Goal: Check status: Check status

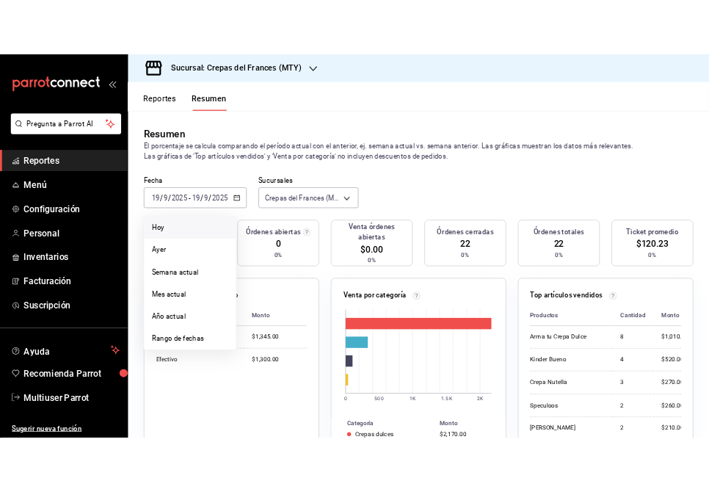
scroll to position [89, 0]
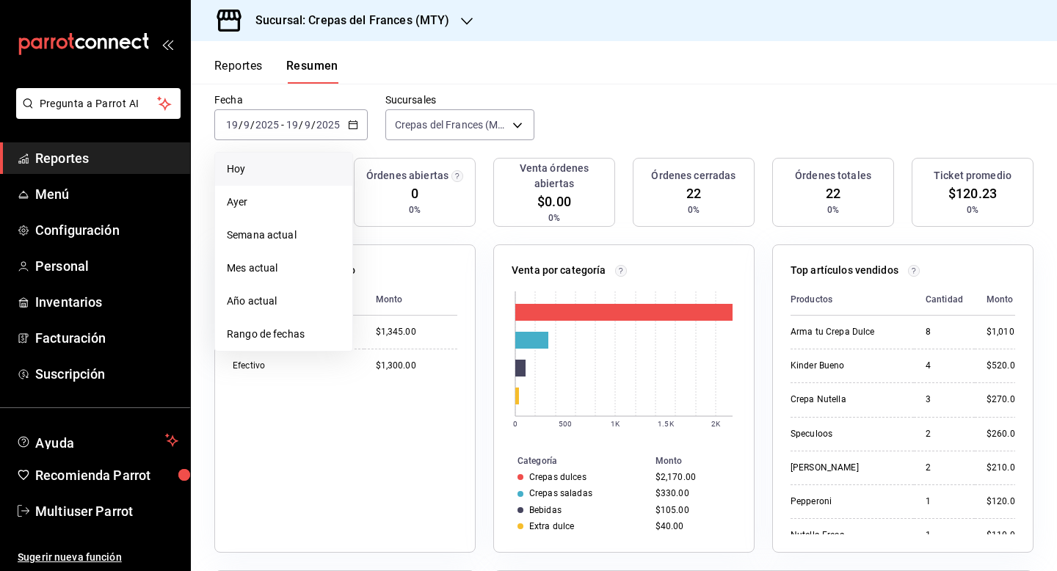
click at [296, 175] on span "Hoy" at bounding box center [284, 168] width 114 height 15
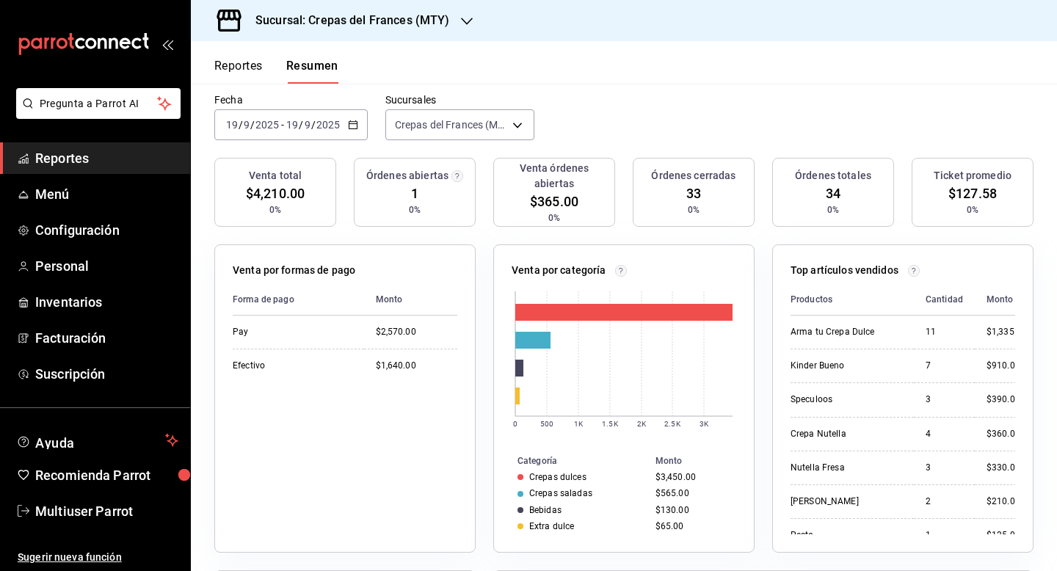
click at [343, 120] on div "[DATE] [DATE] - [DATE] [DATE]" at bounding box center [290, 124] width 153 height 31
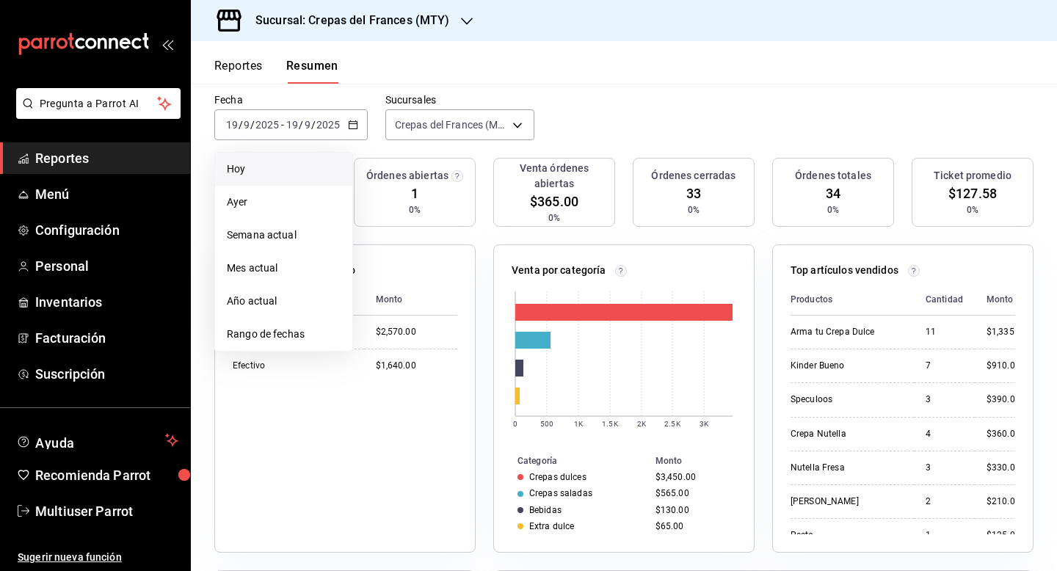
click at [315, 150] on div "Fecha [DATE] [DATE] - [DATE] [DATE] [DATE] [DATE] Semana actual Mes actual Año …" at bounding box center [624, 125] width 866 height 65
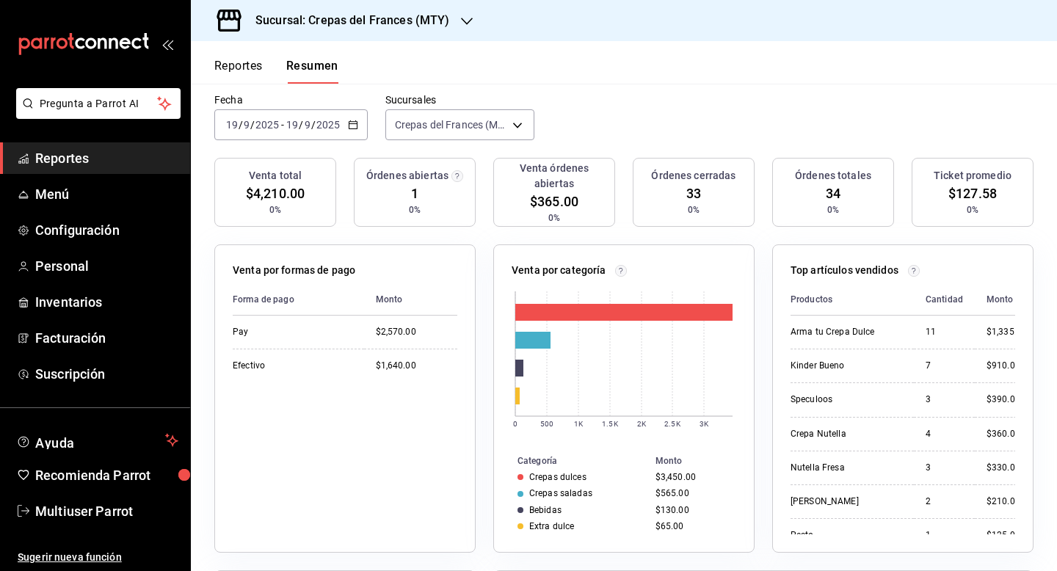
click at [321, 130] on input "2025" at bounding box center [328, 125] width 25 height 12
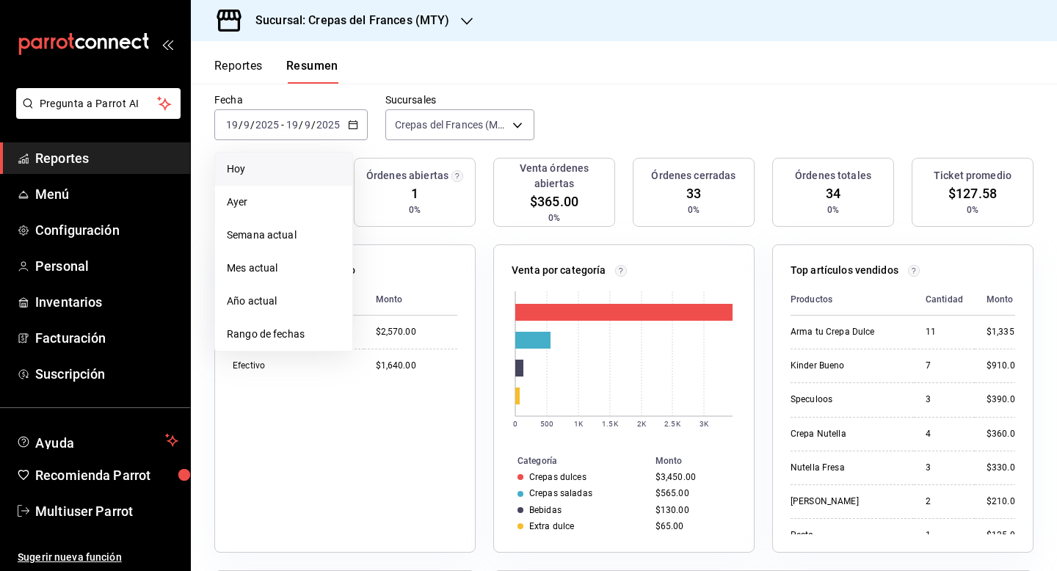
click at [299, 170] on span "Hoy" at bounding box center [284, 168] width 114 height 15
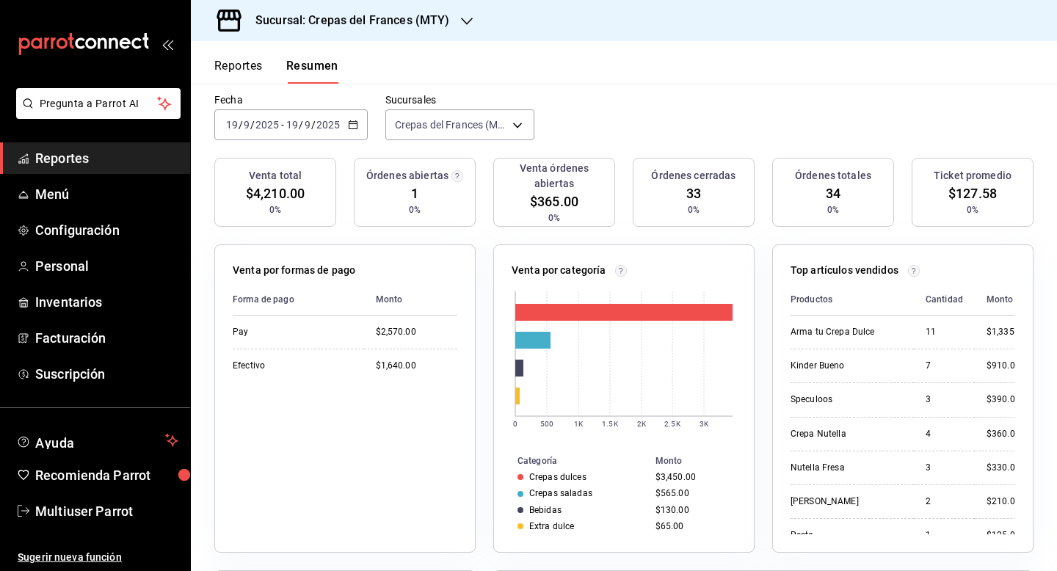
click at [660, 133] on div "Fecha [DATE] [DATE] - [DATE] [DATE] Sucursales Crepas del Frances (MTY) [object…" at bounding box center [624, 125] width 866 height 65
click at [324, 132] on div "[DATE] [DATE] - [DATE] [DATE]" at bounding box center [290, 124] width 153 height 31
click at [316, 123] on input "2025" at bounding box center [328, 125] width 25 height 12
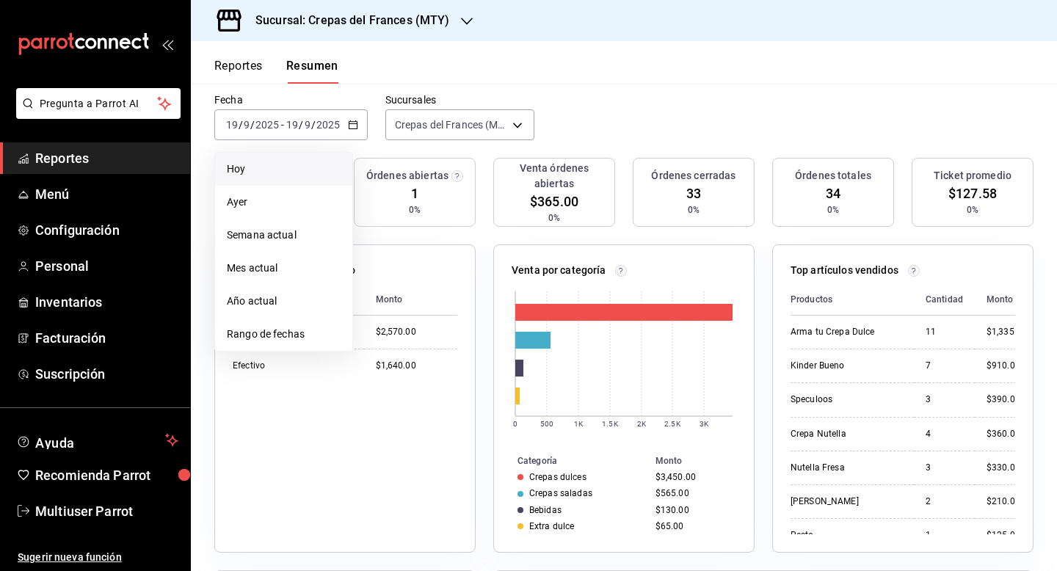
click at [286, 170] on span "Hoy" at bounding box center [284, 168] width 114 height 15
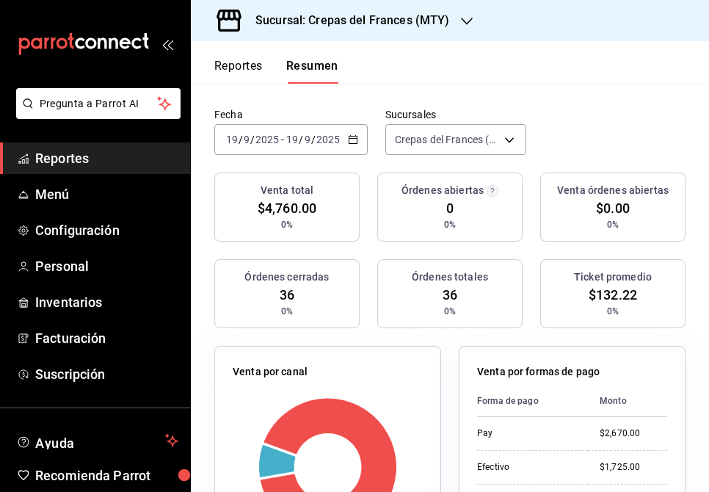
click at [273, 148] on div "[DATE] [DATE] - [DATE] [DATE]" at bounding box center [290, 139] width 153 height 31
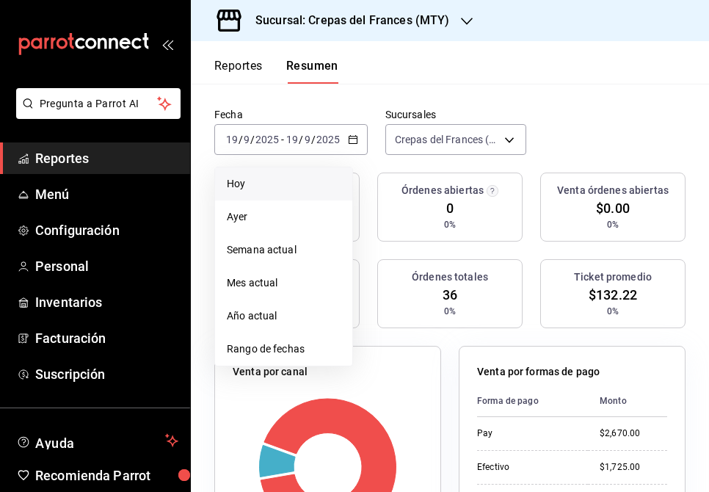
click at [251, 179] on span "Hoy" at bounding box center [284, 183] width 114 height 15
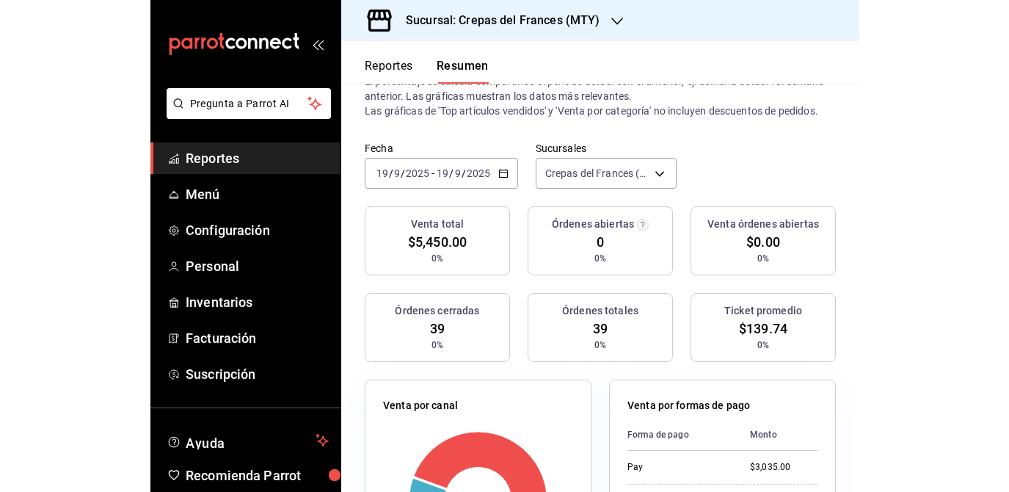
scroll to position [0, 0]
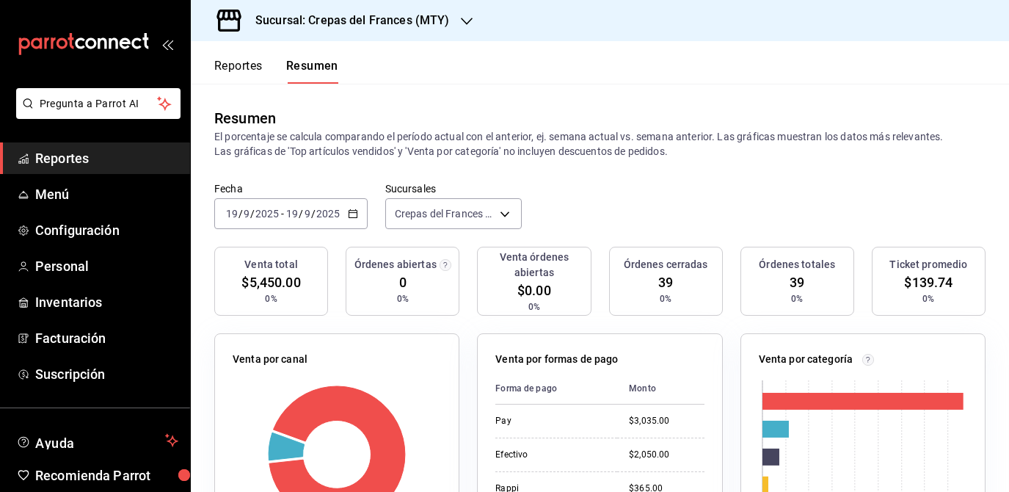
click at [341, 214] on div "[DATE] [DATE]" at bounding box center [312, 214] width 57 height 12
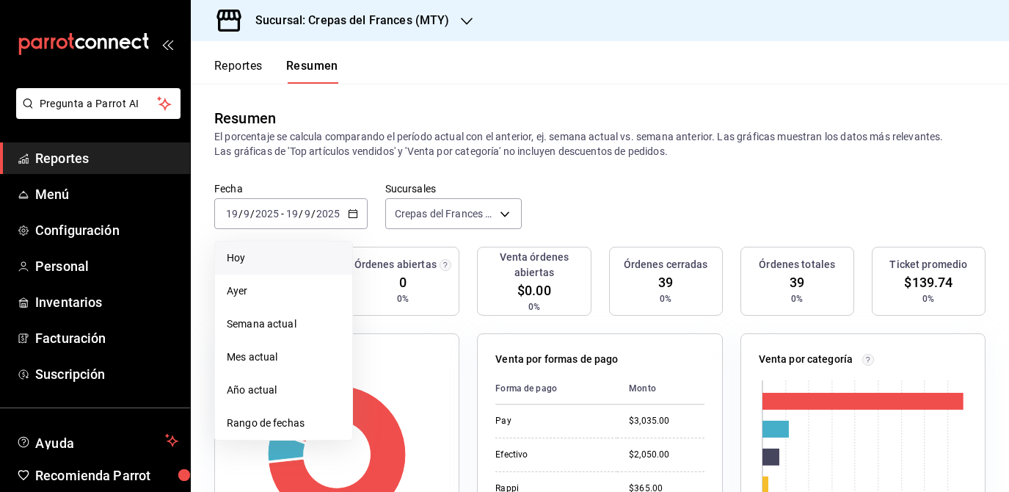
click at [309, 258] on span "Hoy" at bounding box center [284, 257] width 114 height 15
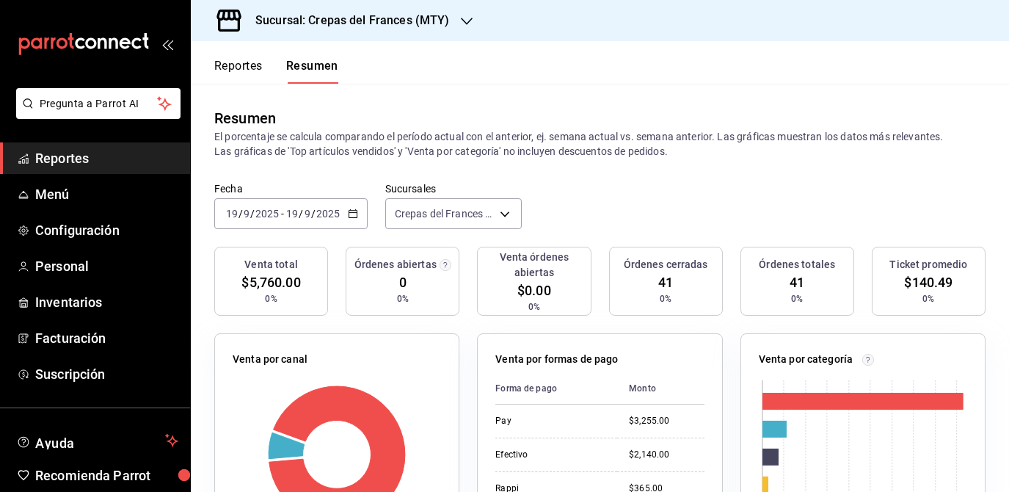
click at [289, 213] on input "19" at bounding box center [292, 214] width 13 height 12
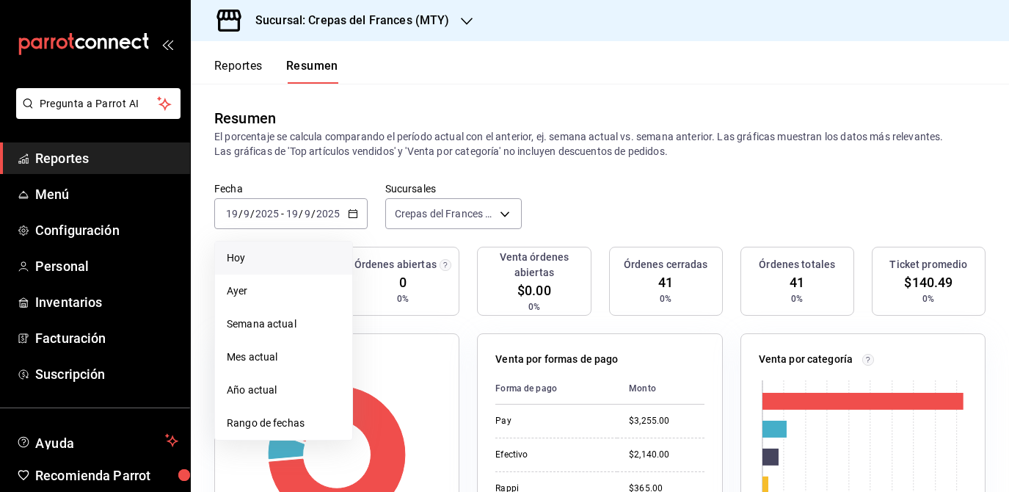
click at [279, 259] on span "Hoy" at bounding box center [284, 257] width 114 height 15
